Goal: Transaction & Acquisition: Register for event/course

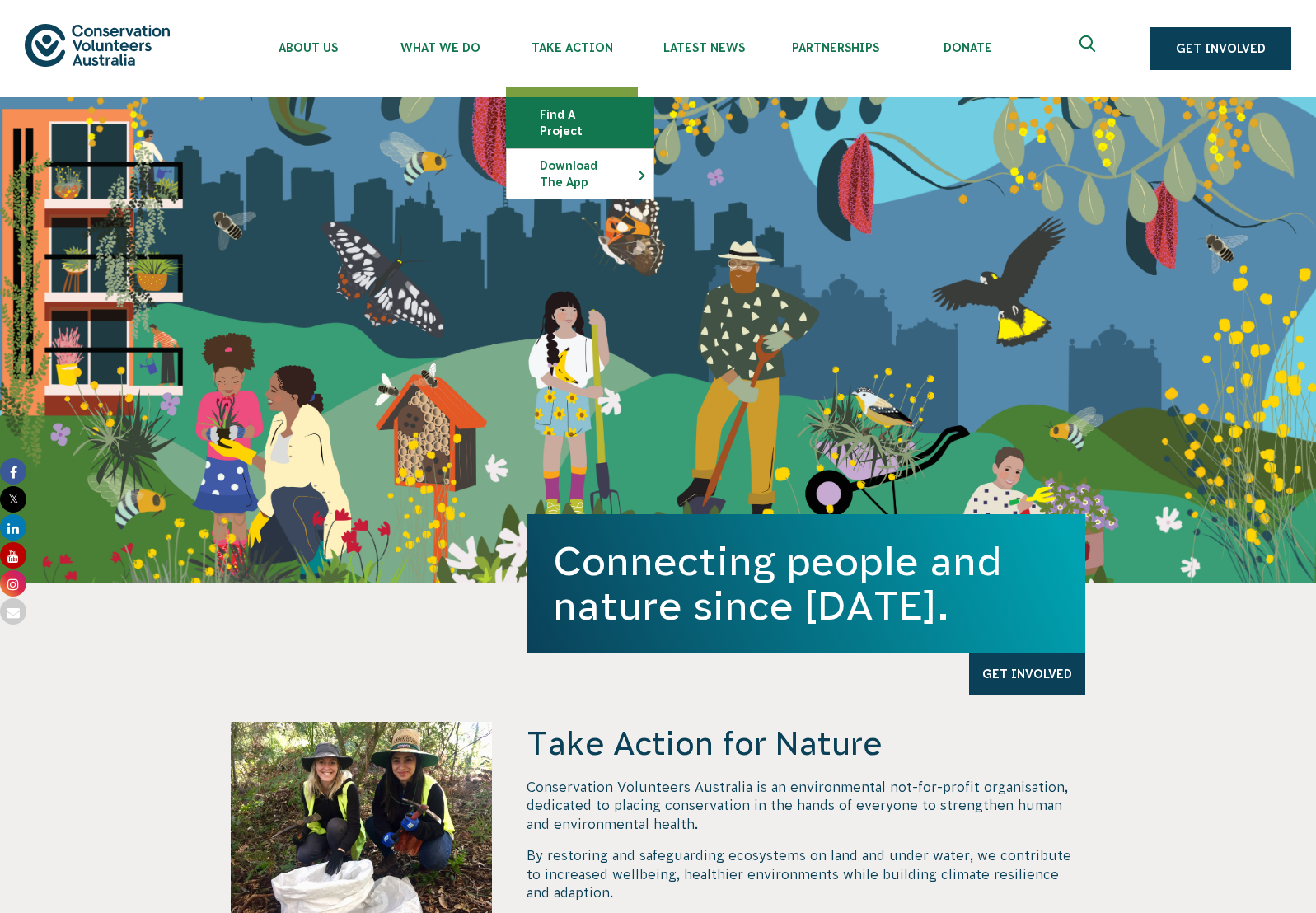
click at [540, 116] on link "Find a project" at bounding box center [580, 122] width 147 height 49
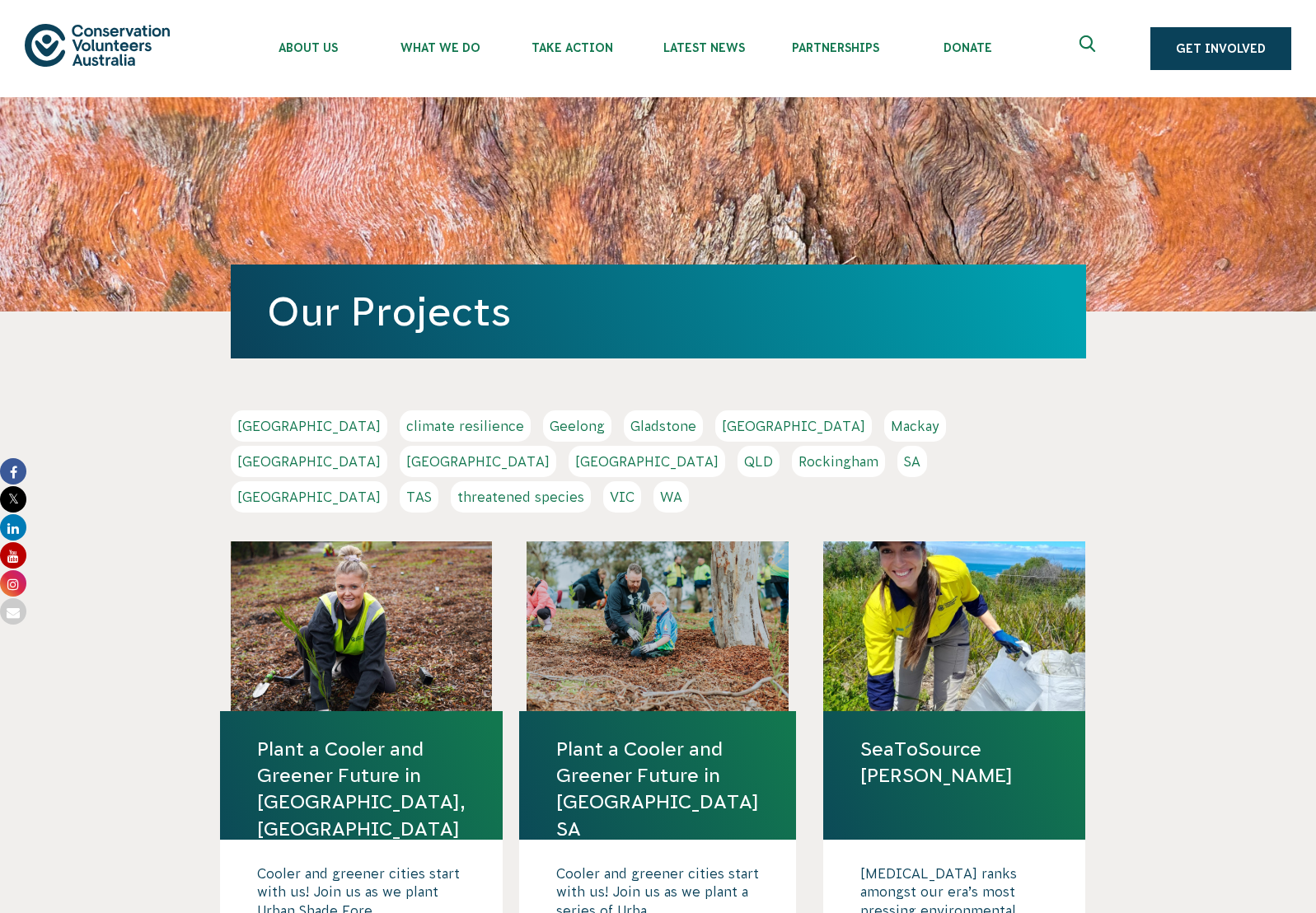
click at [689, 481] on link "WA" at bounding box center [670, 497] width 36 height 32
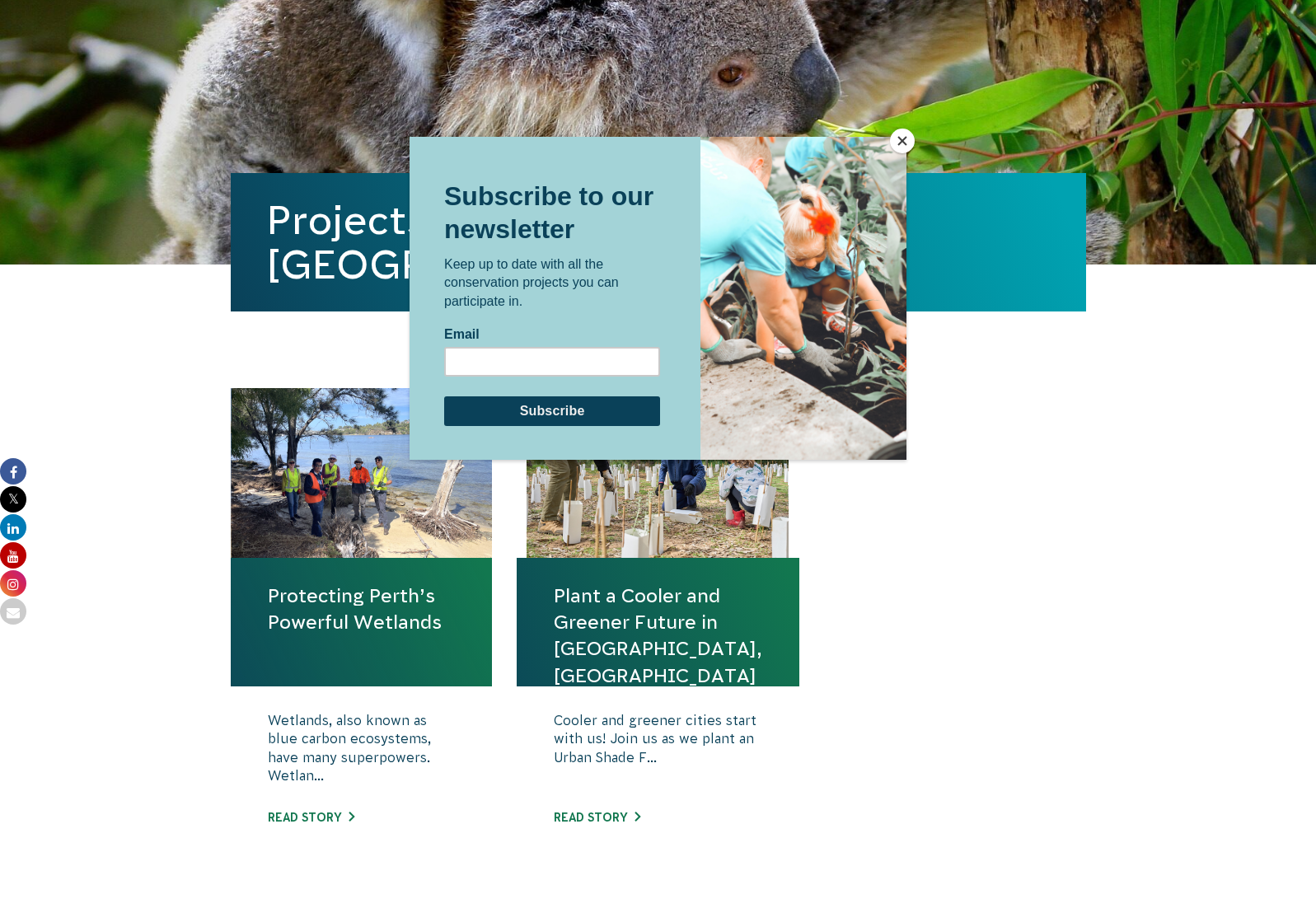
scroll to position [247, 0]
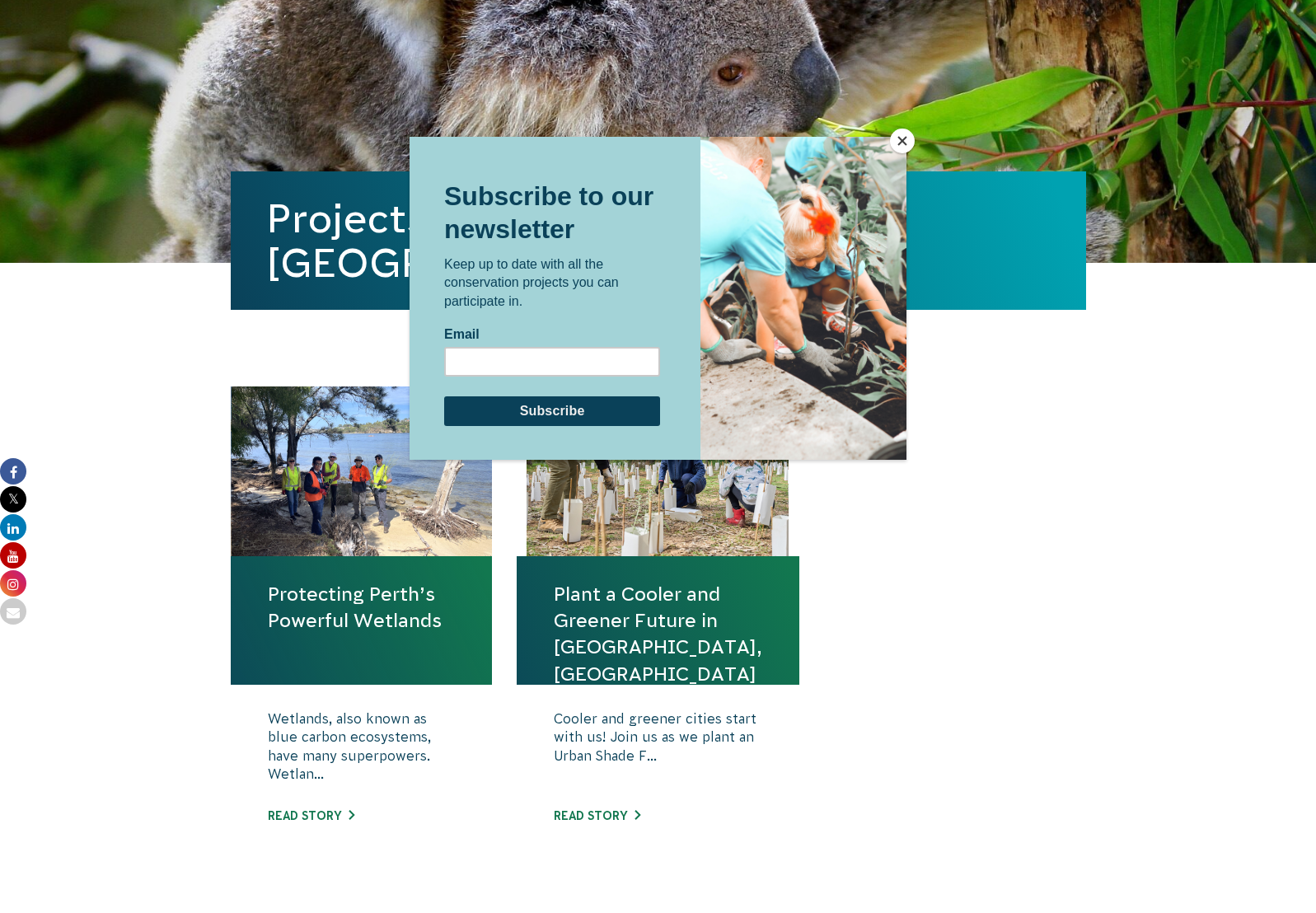
click at [895, 144] on button "Close" at bounding box center [902, 141] width 25 height 25
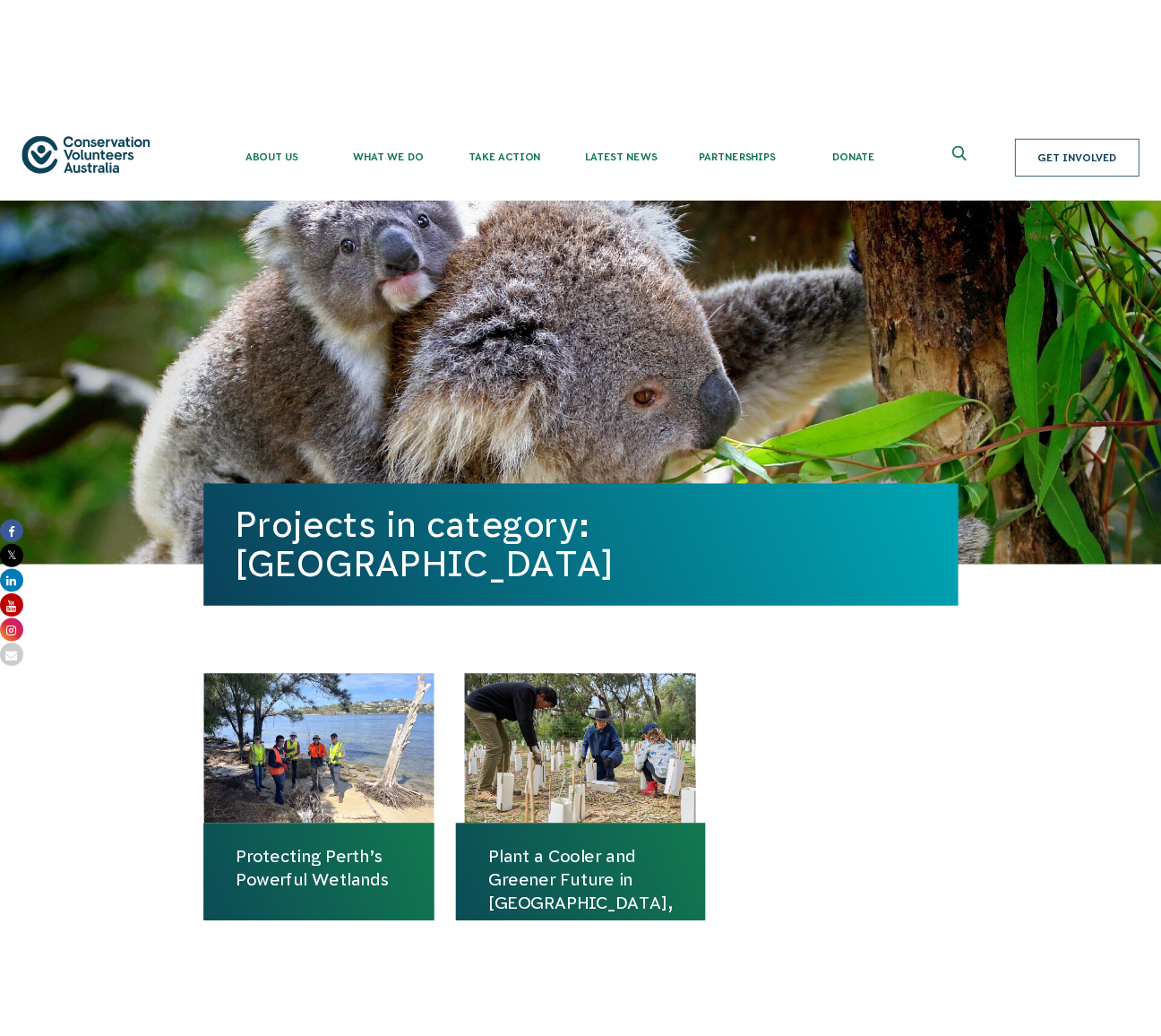
scroll to position [0, 0]
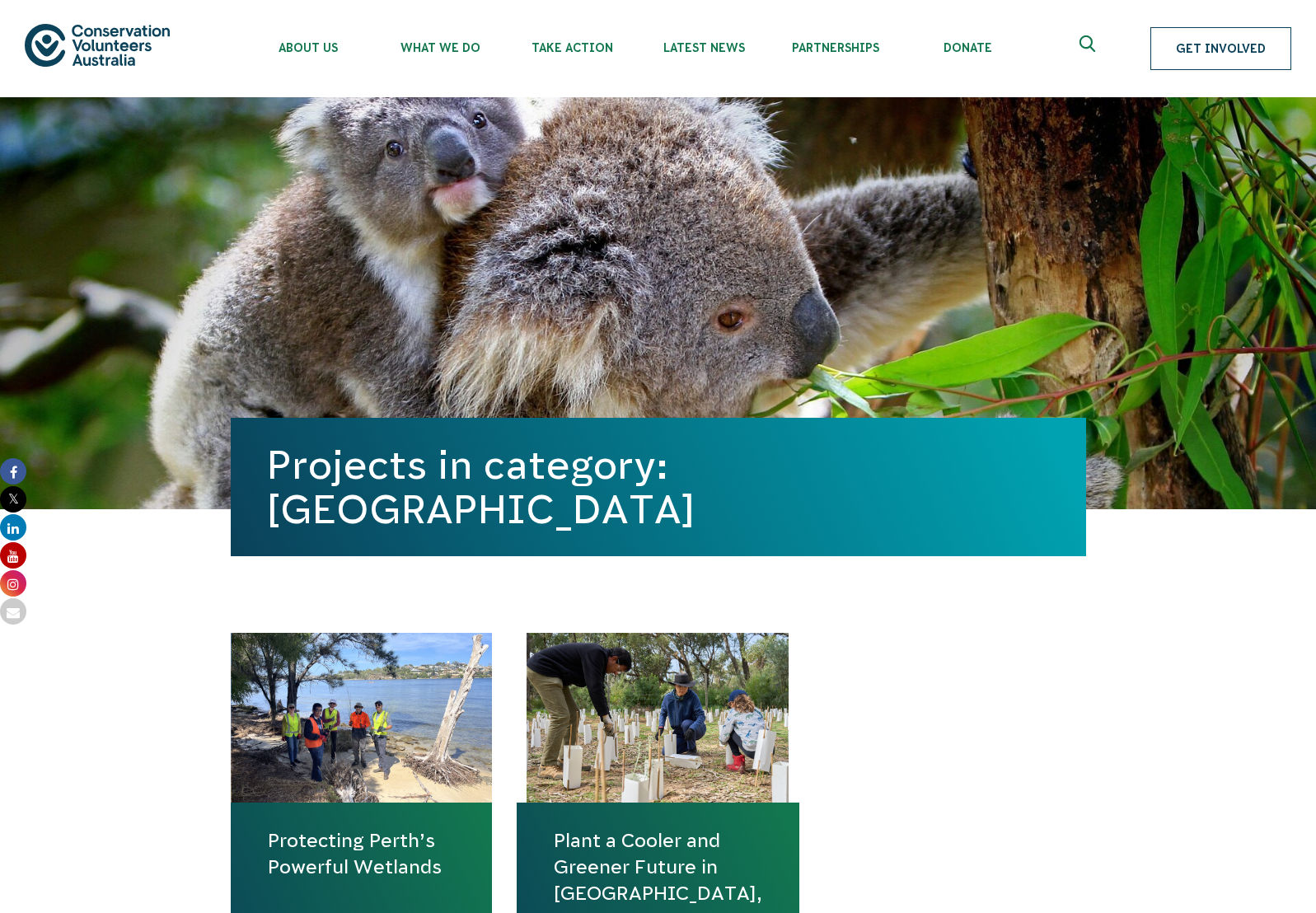
click at [1236, 50] on link "Get Involved" at bounding box center [1220, 48] width 141 height 42
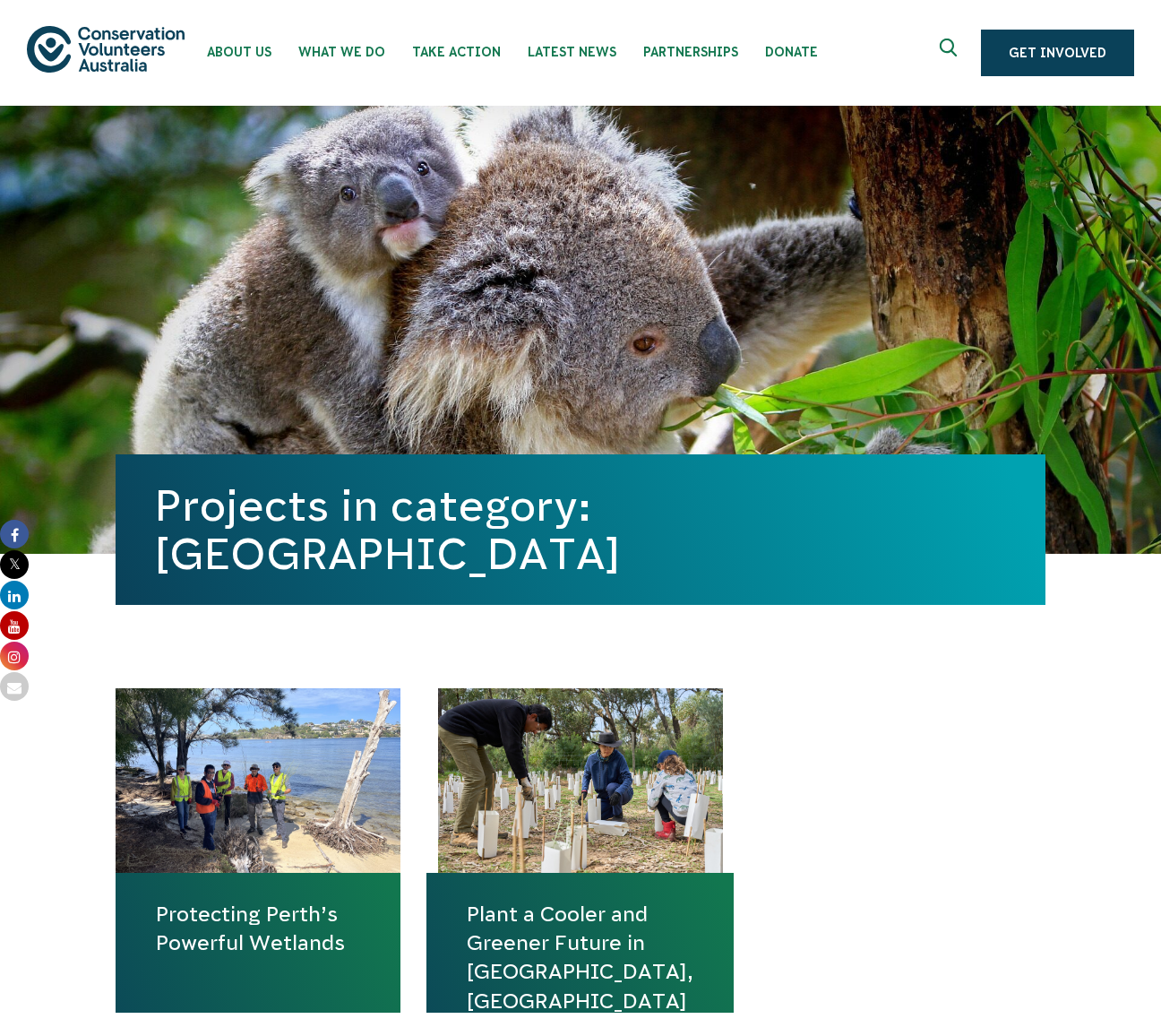
click at [919, 837] on div "Protecting Perth’s Powerful Wetlands Wetlands, also known as blue carbon ecosys…" at bounding box center [580, 971] width 967 height 566
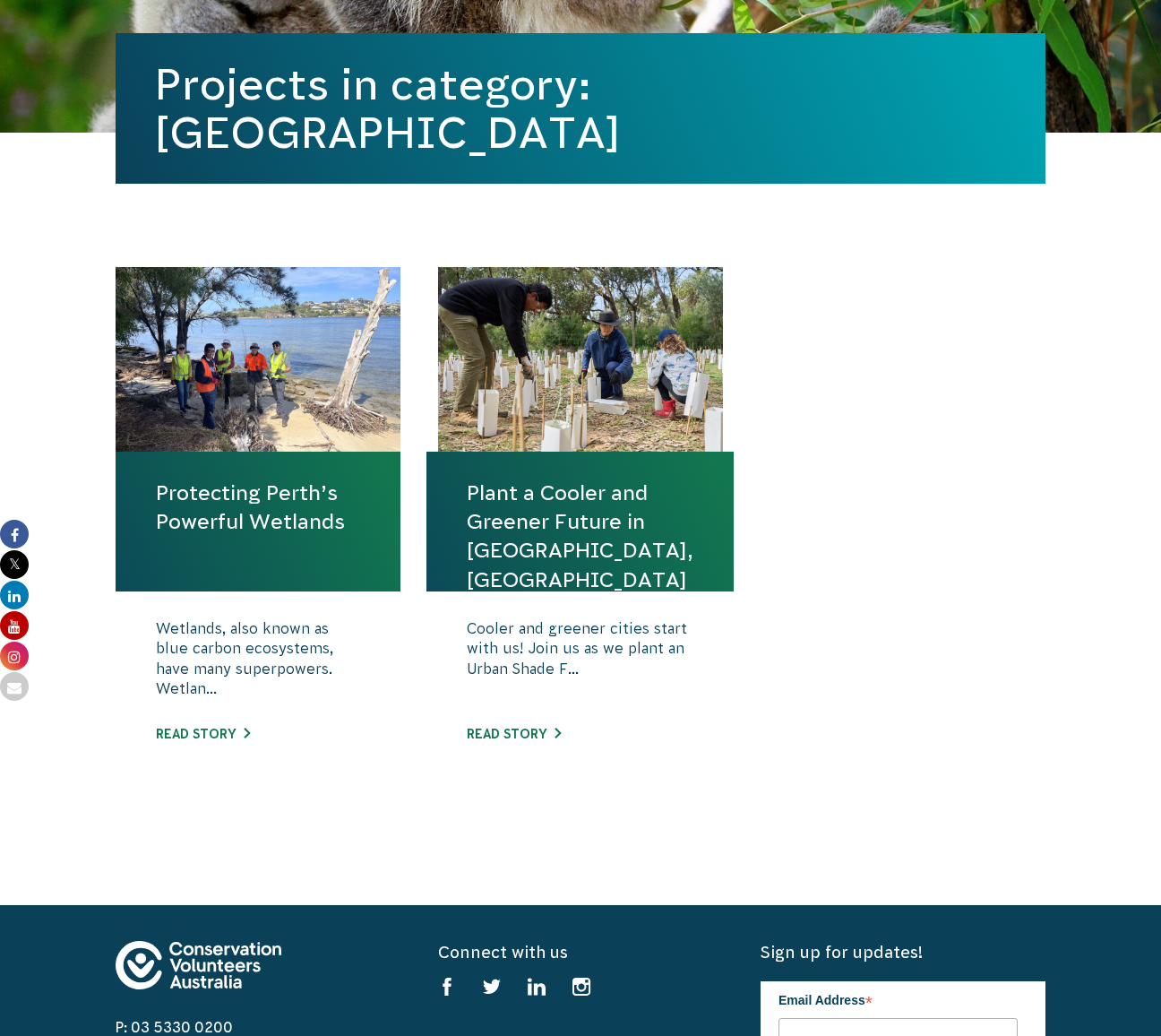
scroll to position [424, 0]
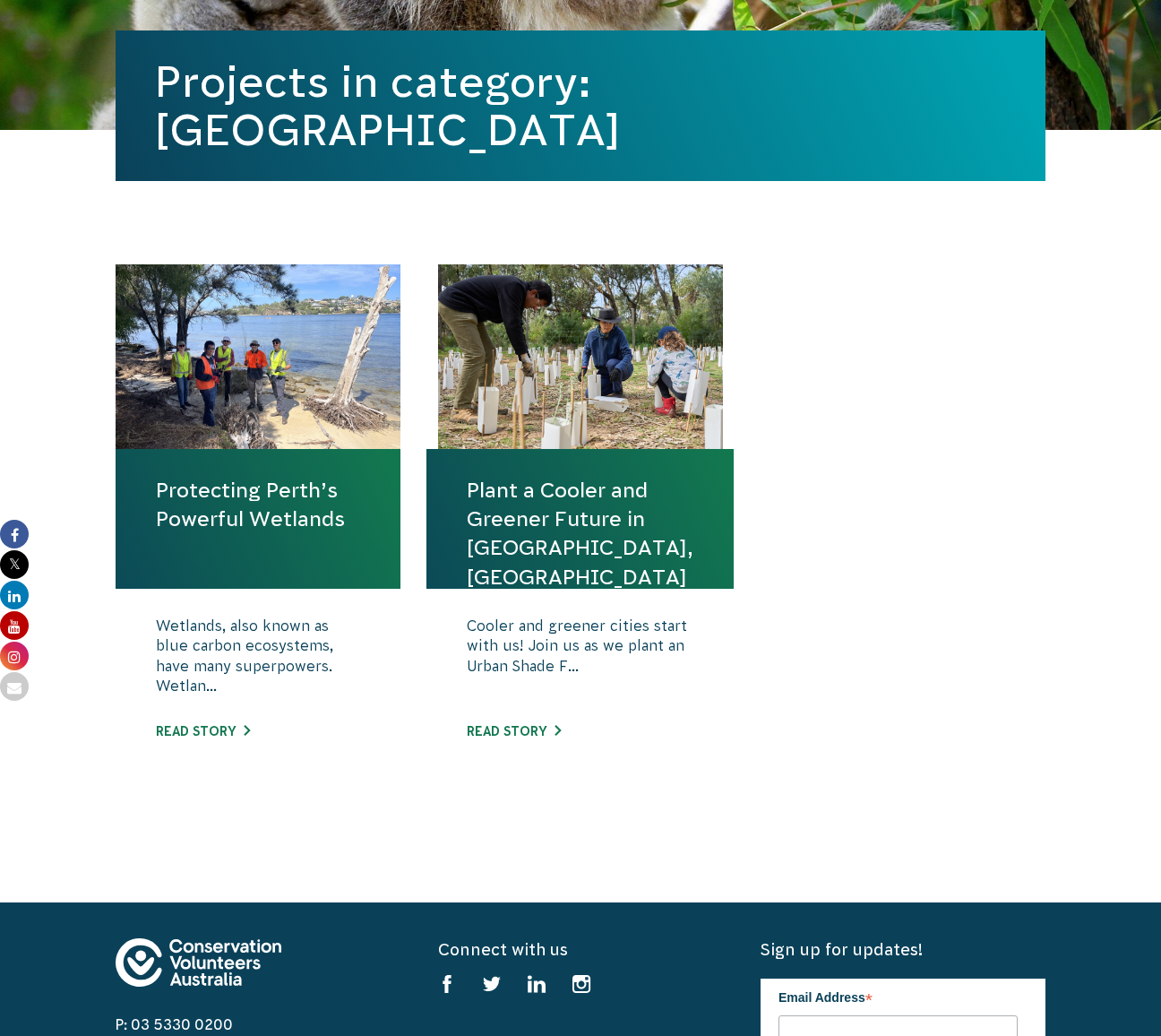
click at [631, 549] on link "Plant a Cooler and Greener Future in Rockingham, WA" at bounding box center [580, 533] width 226 height 116
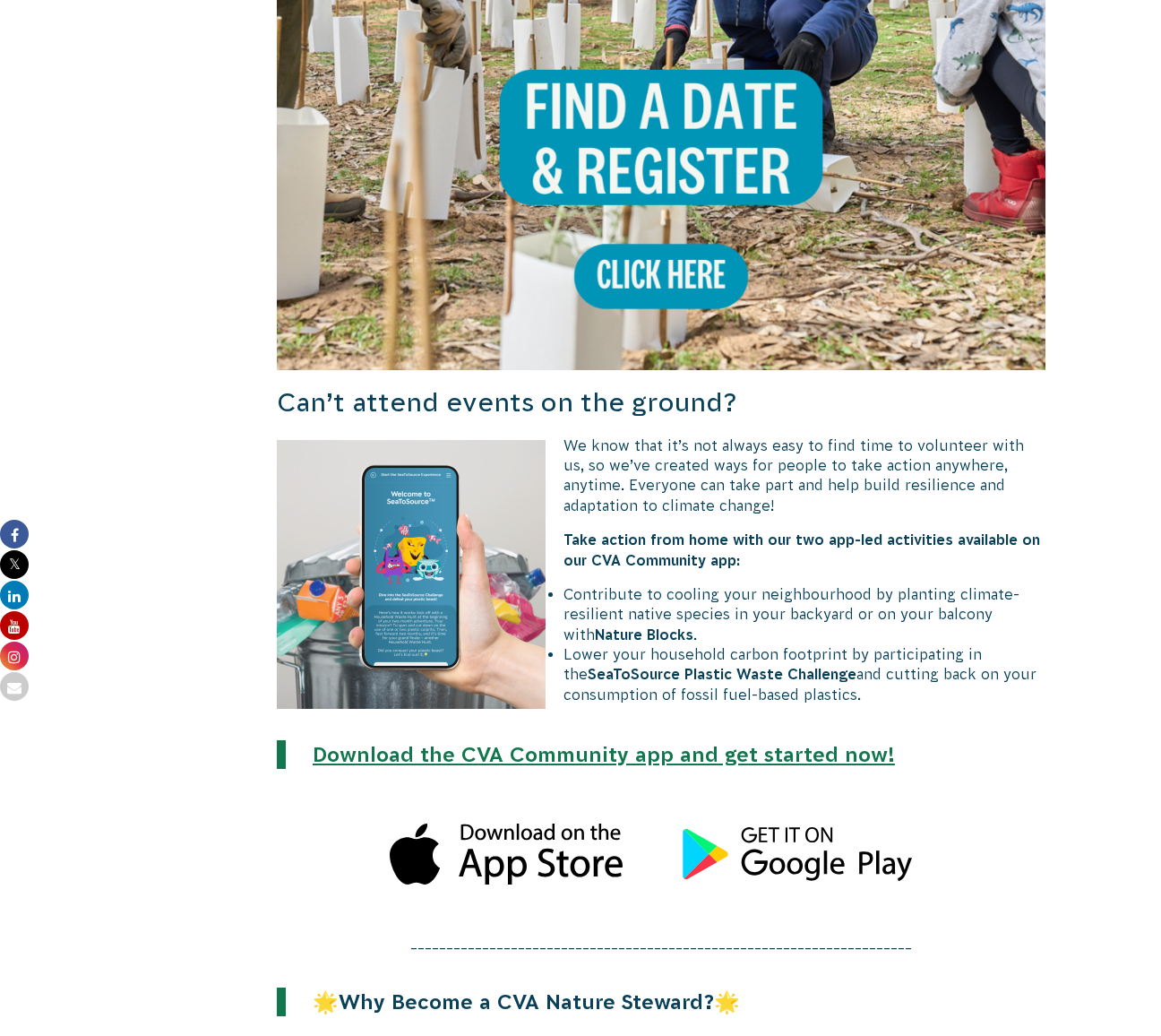
scroll to position [1637, 0]
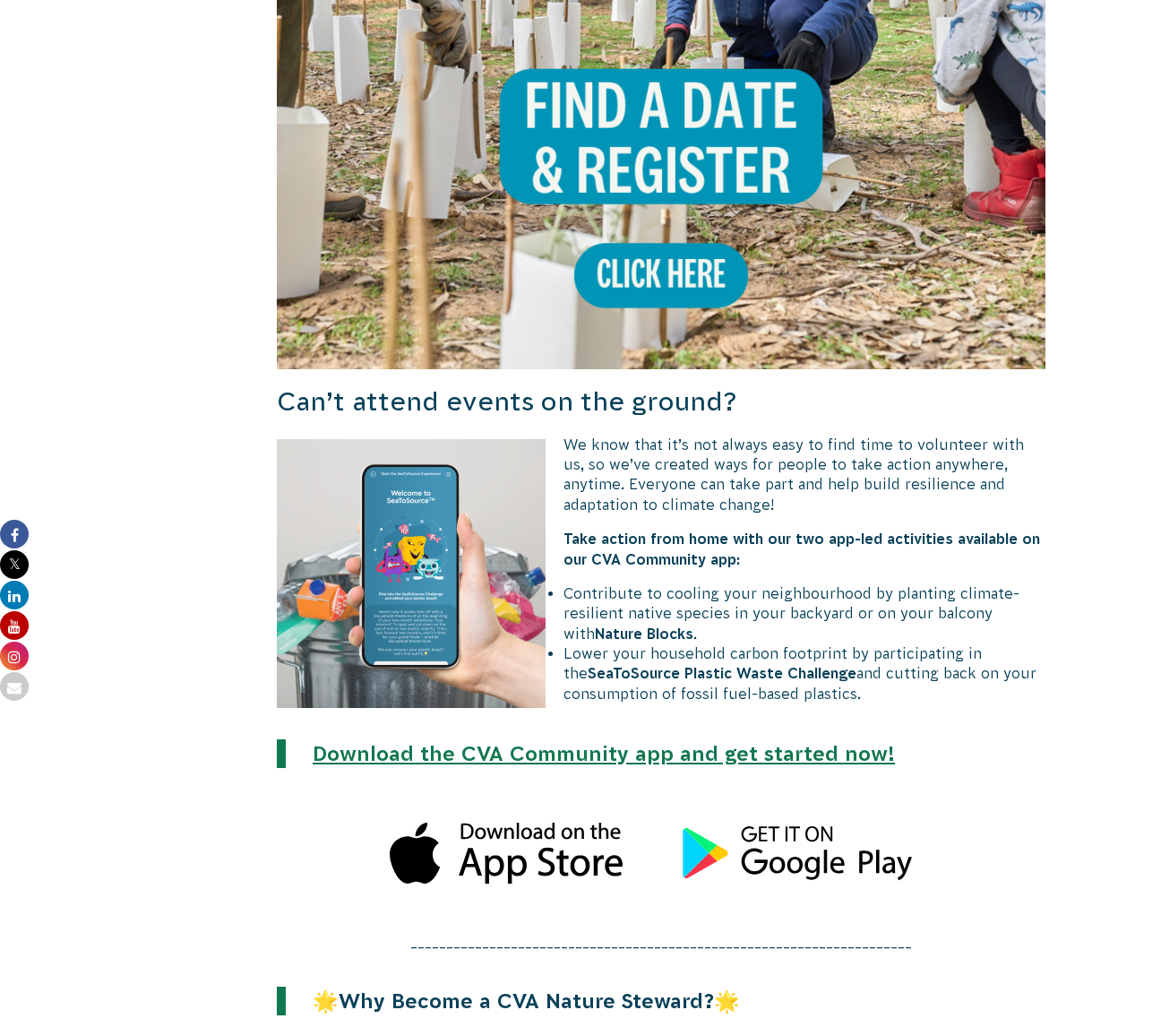
click at [515, 828] on img at bounding box center [506, 852] width 269 height 90
